Goal: Find specific page/section: Find specific page/section

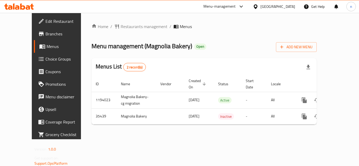
click at [242, 6] on icon at bounding box center [241, 6] width 6 height 6
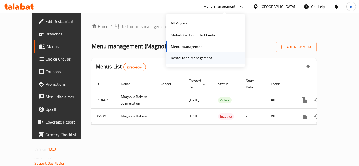
click at [195, 60] on div "Restaurant-Management" at bounding box center [191, 58] width 41 height 6
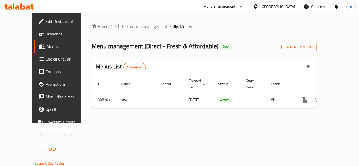
click at [240, 6] on icon at bounding box center [241, 6] width 6 height 6
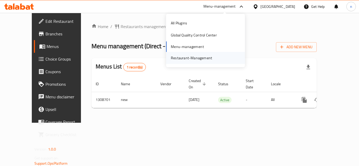
click at [180, 59] on div "Restaurant-Management" at bounding box center [191, 58] width 41 height 6
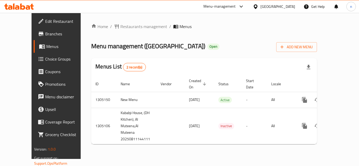
click at [244, 6] on icon at bounding box center [241, 6] width 6 height 6
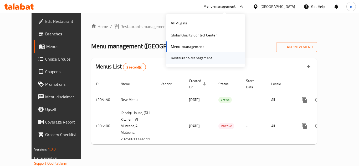
click at [200, 57] on div "Restaurant-Management" at bounding box center [191, 58] width 41 height 6
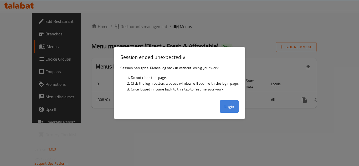
click at [229, 109] on button "Login" at bounding box center [229, 106] width 19 height 13
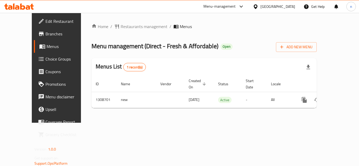
click at [230, 106] on div "Home / Restaurants management / Menus Menu management ( Direct - Fresh & Afford…" at bounding box center [204, 67] width 225 height 89
click at [240, 5] on icon at bounding box center [241, 6] width 6 height 6
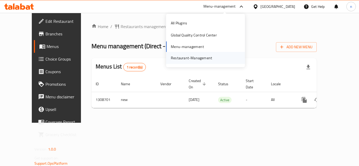
click at [181, 57] on div "Restaurant-Management" at bounding box center [191, 58] width 41 height 6
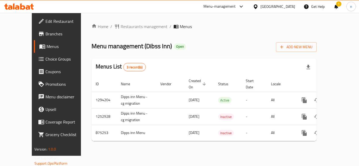
click at [259, 7] on icon at bounding box center [256, 7] width 6 height 6
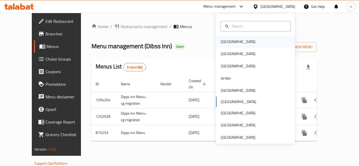
click at [229, 44] on div "Bahrain" at bounding box center [238, 42] width 35 height 6
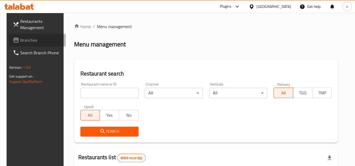
click at [37, 41] on span "Branches" at bounding box center [41, 40] width 42 height 6
